Goal: Check status

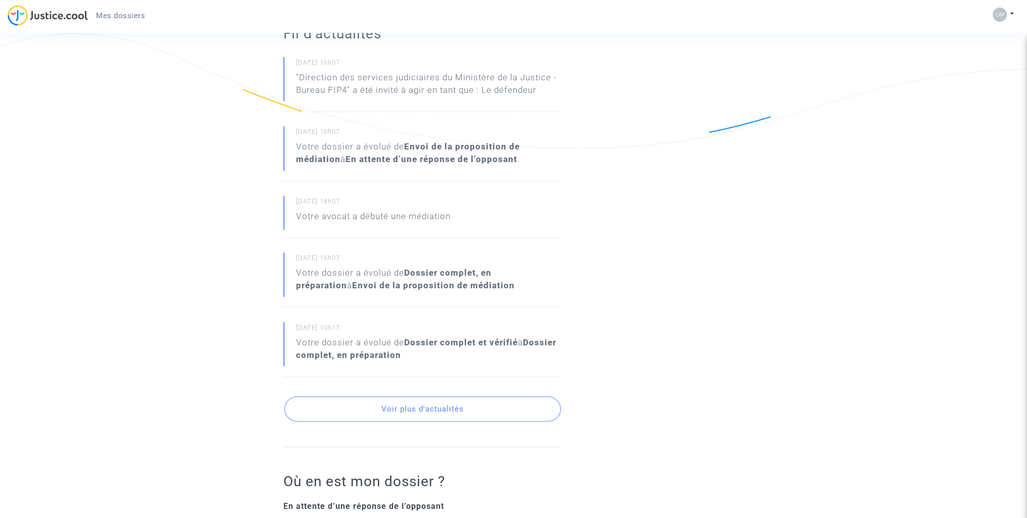
scroll to position [404, 0]
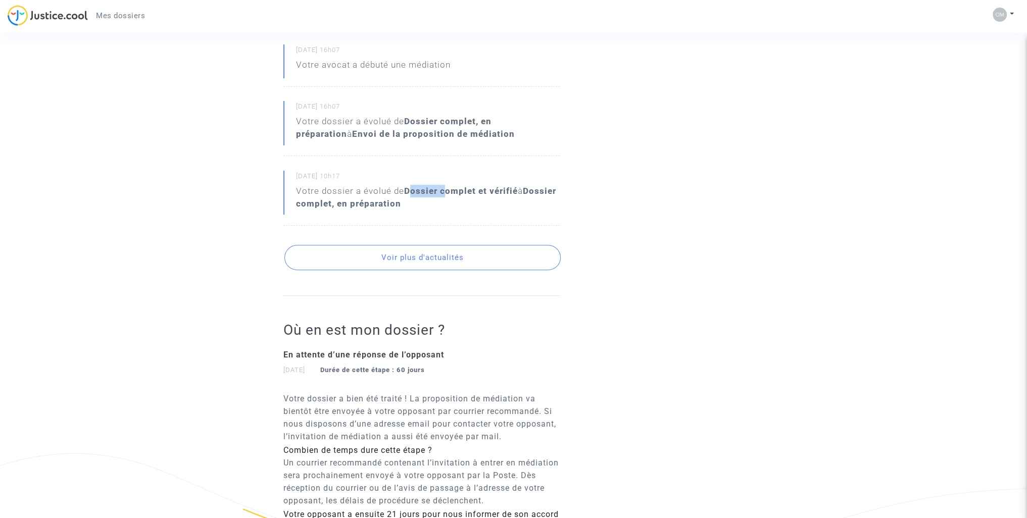
drag, startPoint x: 413, startPoint y: 186, endPoint x: 452, endPoint y: 188, distance: 39.4
click at [445, 188] on b "Dossier complet et vérifié" at bounding box center [461, 191] width 114 height 10
drag, startPoint x: 311, startPoint y: 205, endPoint x: 321, endPoint y: 204, distance: 10.2
click at [404, 196] on b "Dossier complet et vérifié" at bounding box center [461, 191] width 114 height 10
drag, startPoint x: 352, startPoint y: 205, endPoint x: 370, endPoint y: 205, distance: 17.2
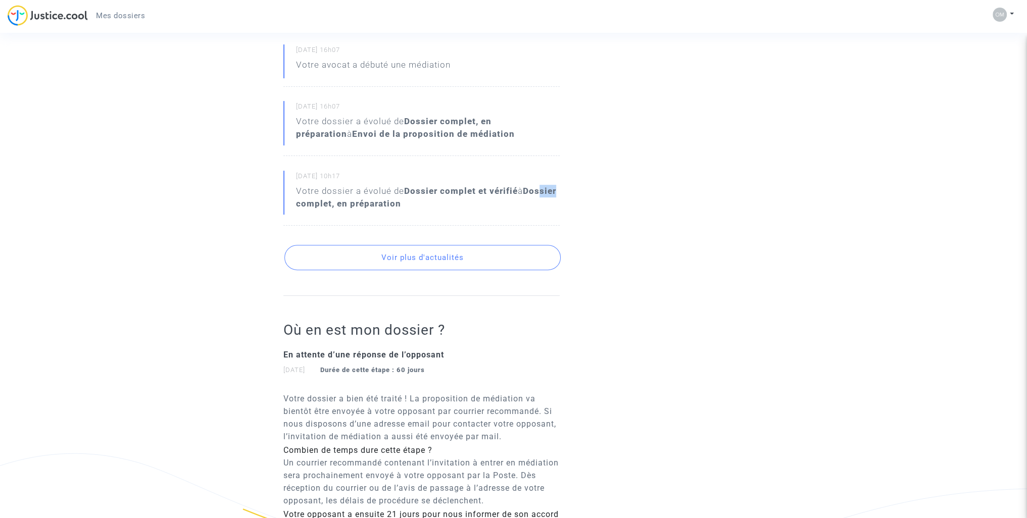
click at [369, 205] on b "Dossier complet, en préparation" at bounding box center [426, 197] width 260 height 23
drag, startPoint x: 401, startPoint y: 205, endPoint x: 422, endPoint y: 205, distance: 20.7
click at [422, 205] on b "Dossier complet, en préparation" at bounding box center [426, 197] width 260 height 23
click at [440, 201] on b "Dossier complet, en préparation" at bounding box center [426, 197] width 260 height 23
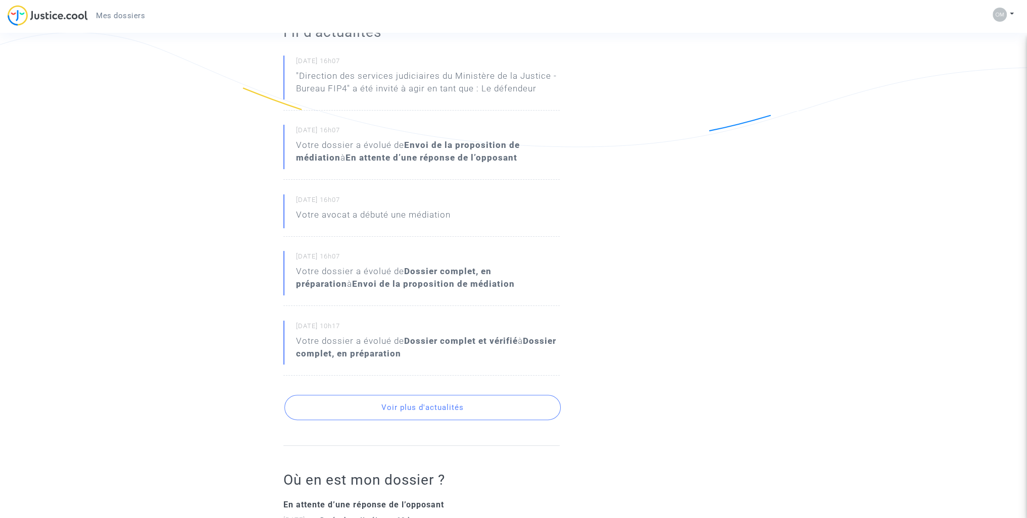
scroll to position [253, 0]
drag, startPoint x: 434, startPoint y: 271, endPoint x: 473, endPoint y: 270, distance: 38.4
click at [470, 271] on b "Dossier complet, en préparation" at bounding box center [393, 279] width 195 height 23
drag, startPoint x: 333, startPoint y: 283, endPoint x: 352, endPoint y: 285, distance: 18.9
click at [352, 285] on div "Votre dossier a évolué de Dossier complet, en préparation à Envoi de la proposi…" at bounding box center [428, 279] width 264 height 25
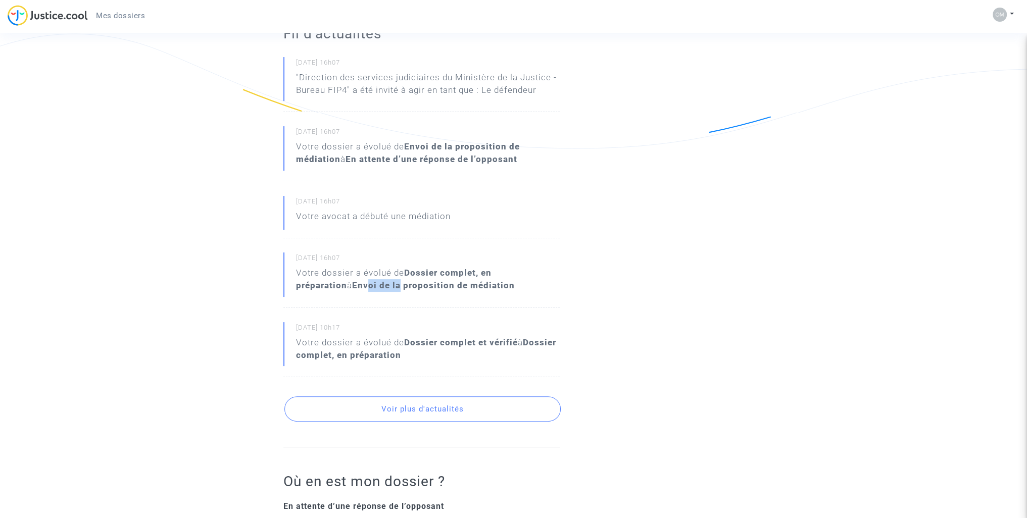
drag, startPoint x: 370, startPoint y: 284, endPoint x: 410, endPoint y: 284, distance: 39.4
click at [409, 284] on b "Envoi de la proposition de médiation" at bounding box center [433, 285] width 163 height 10
drag, startPoint x: 452, startPoint y: 281, endPoint x: 481, endPoint y: 281, distance: 28.3
click at [465, 281] on b "Envoi de la proposition de médiation" at bounding box center [433, 285] width 163 height 10
click at [508, 282] on b "Envoi de la proposition de médiation" at bounding box center [433, 285] width 163 height 10
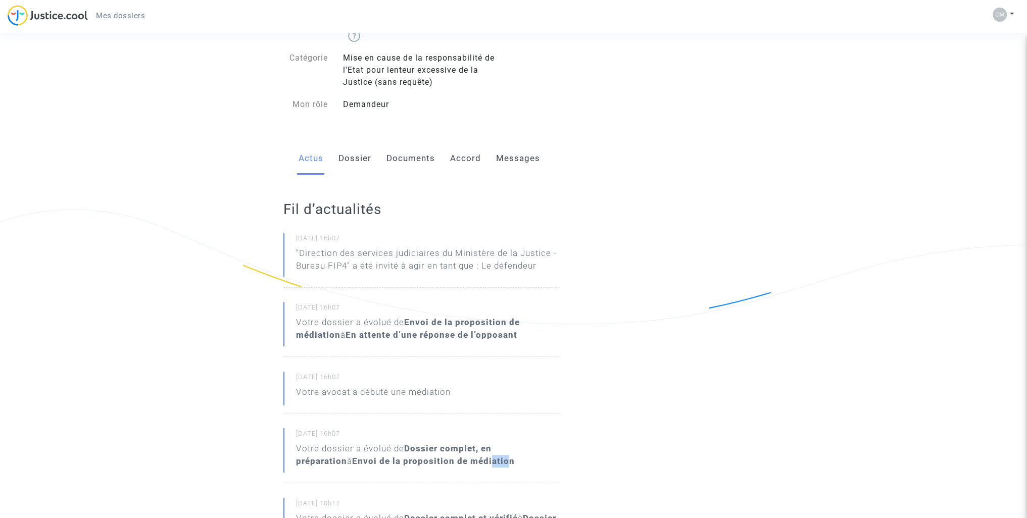
scroll to position [101, 0]
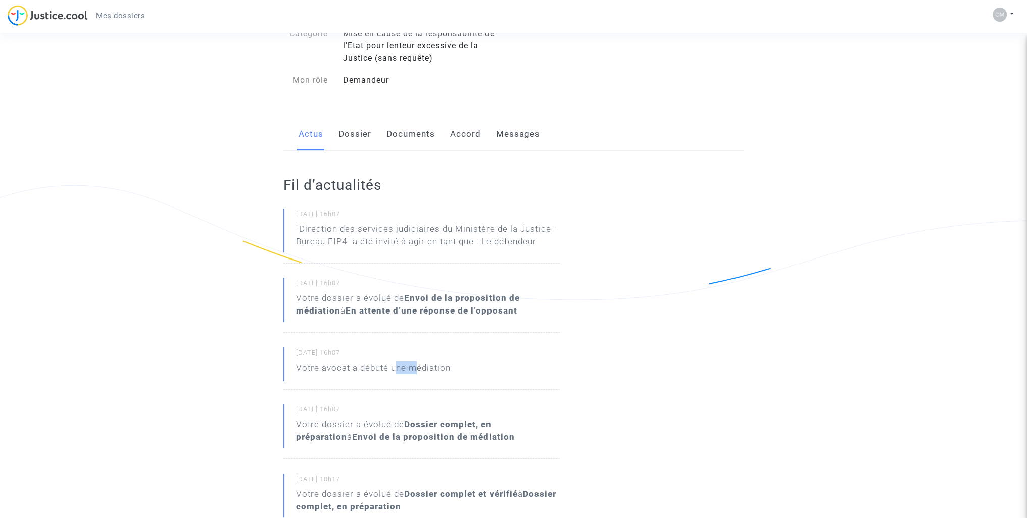
drag, startPoint x: 396, startPoint y: 370, endPoint x: 416, endPoint y: 369, distance: 20.2
click at [416, 369] on p "Votre avocat a débuté une médiation" at bounding box center [373, 371] width 155 height 18
drag, startPoint x: 400, startPoint y: 297, endPoint x: 416, endPoint y: 296, distance: 16.2
click at [416, 296] on div "Votre dossier a évolué de Envoi de la proposition de médiation à En attente d’u…" at bounding box center [428, 304] width 264 height 25
drag, startPoint x: 338, startPoint y: 309, endPoint x: 347, endPoint y: 310, distance: 9.6
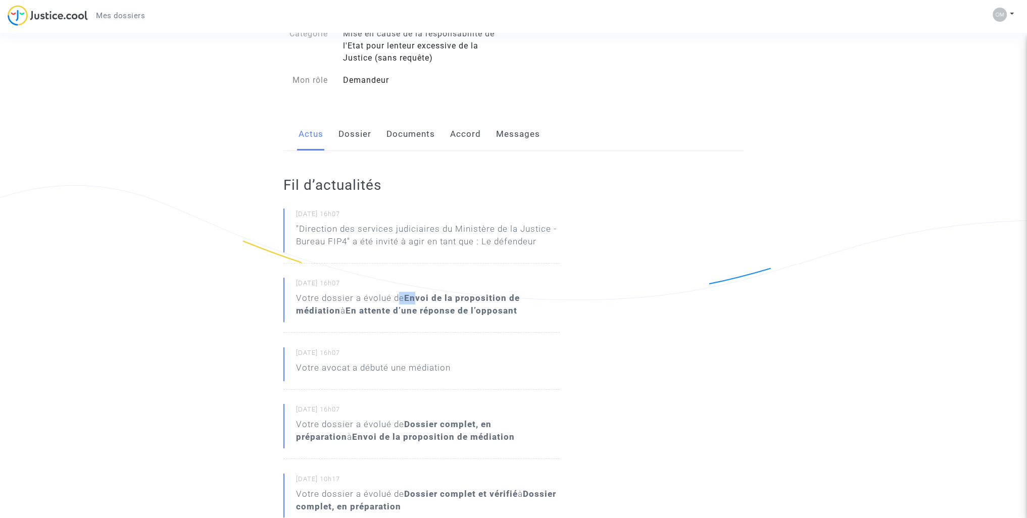
click at [347, 310] on div "Votre dossier a évolué de Envoi de la proposition de médiation à En attente d’u…" at bounding box center [428, 304] width 264 height 25
drag, startPoint x: 361, startPoint y: 312, endPoint x: 494, endPoint y: 308, distance: 133.9
click at [494, 308] on b "En attente d’une réponse de l’opposant" at bounding box center [431, 311] width 172 height 10
click at [495, 308] on b "En attente d’une réponse de l’opposant" at bounding box center [431, 311] width 172 height 10
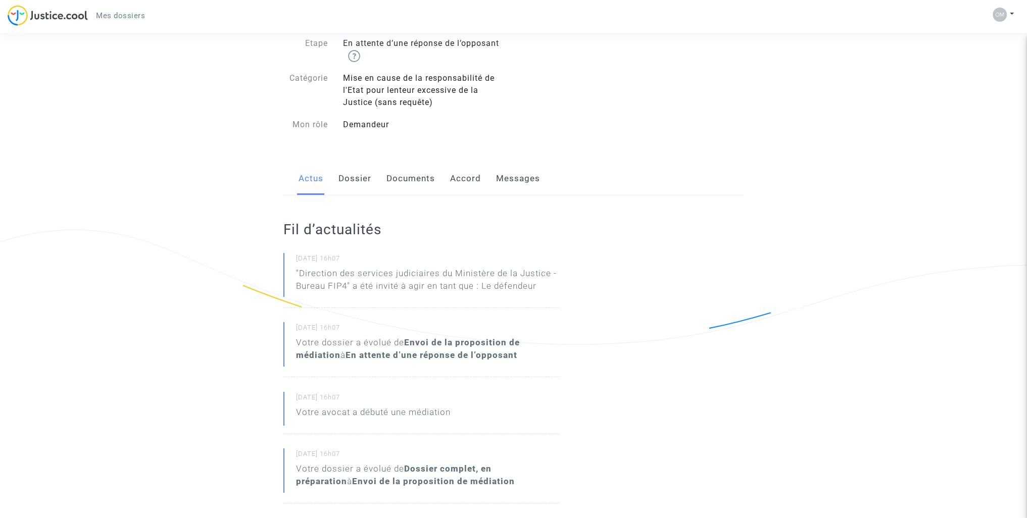
scroll to position [0, 0]
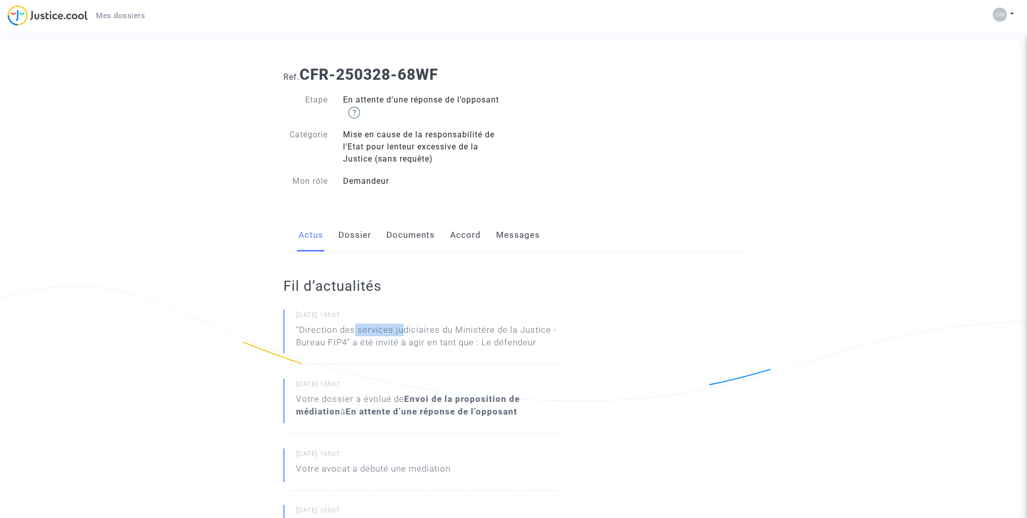
drag, startPoint x: 362, startPoint y: 330, endPoint x: 412, endPoint y: 330, distance: 50.5
click at [411, 330] on p ""Direction des services judiciaires du Ministère de la Justice - Bureau FIP4" a…" at bounding box center [428, 339] width 264 height 30
drag, startPoint x: 461, startPoint y: 328, endPoint x: 477, endPoint y: 328, distance: 16.2
click at [473, 328] on p ""Direction des services judiciaires du Ministère de la Justice - Bureau FIP4" a…" at bounding box center [428, 339] width 264 height 30
click at [515, 331] on p ""Direction des services judiciaires du Ministère de la Justice - Bureau FIP4" a…" at bounding box center [428, 339] width 264 height 30
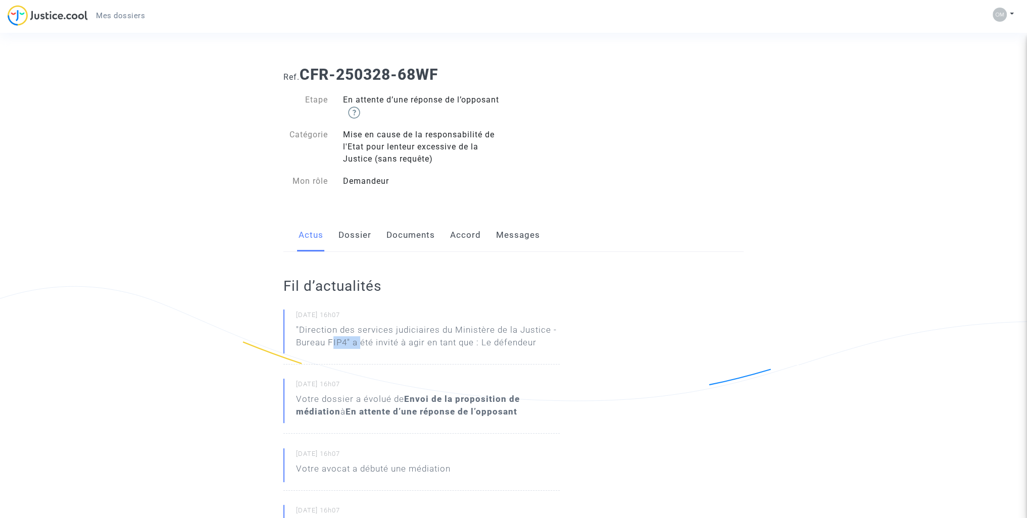
drag, startPoint x: 349, startPoint y: 347, endPoint x: 374, endPoint y: 345, distance: 24.3
click at [369, 346] on p ""Direction des services judiciaires du Ministère de la Justice - Bureau FIP4" a…" at bounding box center [428, 339] width 264 height 30
click at [370, 345] on p ""Direction des services judiciaires du Ministère de la Justice - Bureau FIP4" a…" at bounding box center [428, 339] width 264 height 30
drag, startPoint x: 400, startPoint y: 343, endPoint x: 423, endPoint y: 342, distance: 22.2
click at [416, 342] on p ""Direction des services judiciaires du Ministère de la Justice - Bureau FIP4" a…" at bounding box center [428, 339] width 264 height 30
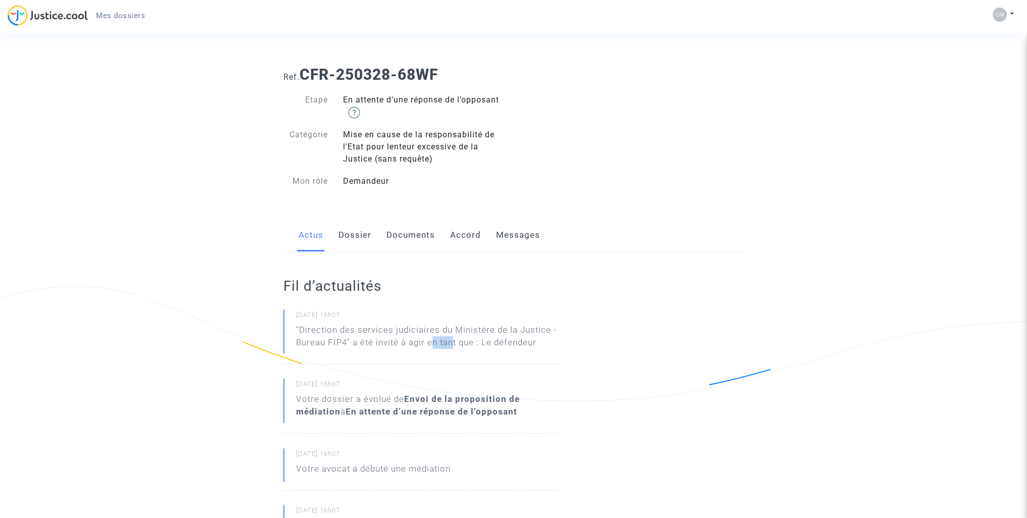
drag, startPoint x: 435, startPoint y: 342, endPoint x: 463, endPoint y: 342, distance: 27.8
click at [455, 342] on p ""Direction des services judiciaires du Ministère de la Justice - Bureau FIP4" a…" at bounding box center [428, 339] width 264 height 30
drag, startPoint x: 482, startPoint y: 341, endPoint x: 489, endPoint y: 340, distance: 6.6
click at [489, 340] on p ""Direction des services judiciaires du Ministère de la Justice - Bureau FIP4" a…" at bounding box center [428, 339] width 264 height 30
click at [354, 111] on img at bounding box center [354, 113] width 12 height 12
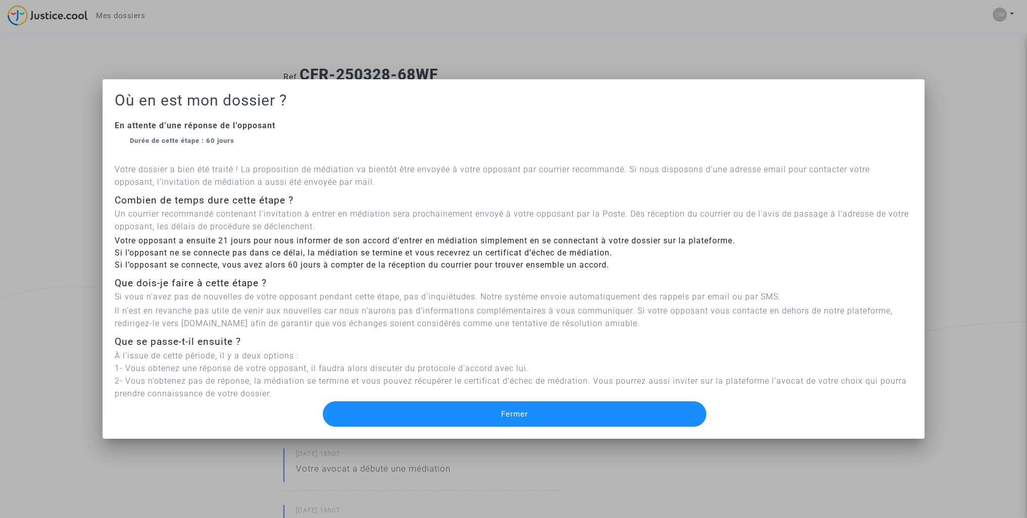
click at [649, 411] on button "Fermer" at bounding box center [514, 413] width 383 height 25
